Goal: Navigation & Orientation: Find specific page/section

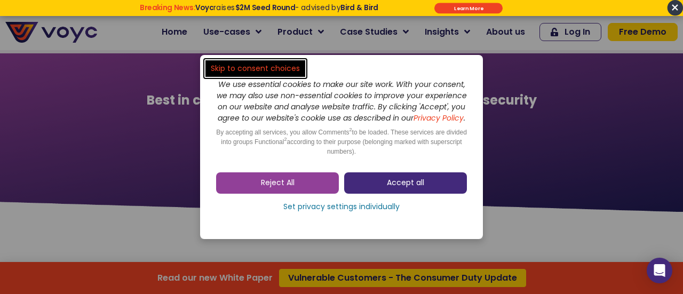
click at [378, 186] on link "Accept all" at bounding box center [405, 182] width 123 height 21
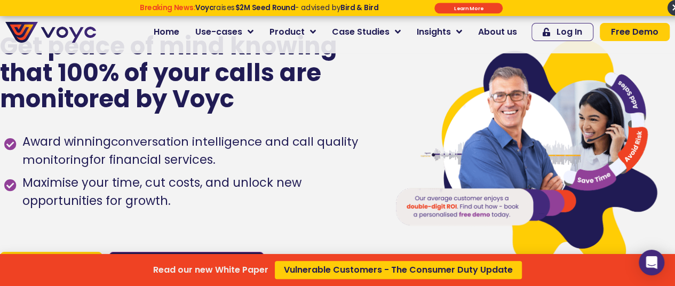
click at [321, 30] on div "Read our new White Paper Vulnerable Customers - The Consumer Duty Update" at bounding box center [337, 143] width 675 height 286
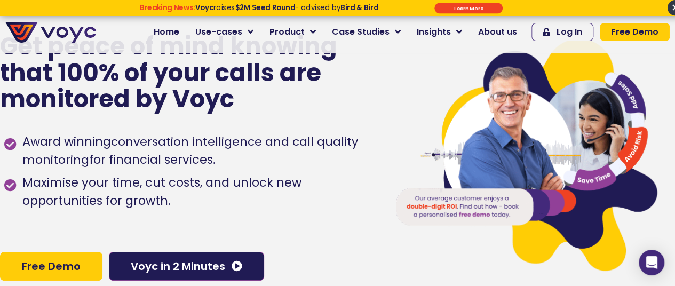
click at [179, 32] on span "Home" at bounding box center [167, 32] width 26 height 13
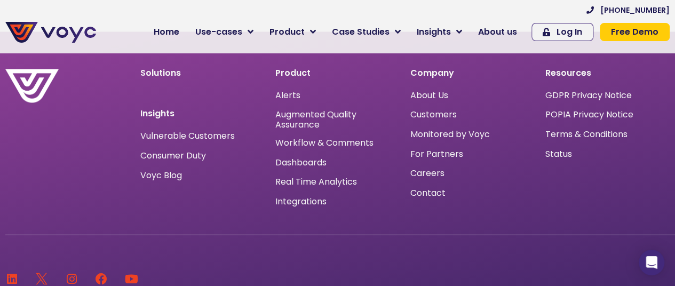
scroll to position [6930, 0]
click at [431, 173] on span "Careers" at bounding box center [427, 173] width 34 height 0
